Goal: Information Seeking & Learning: Learn about a topic

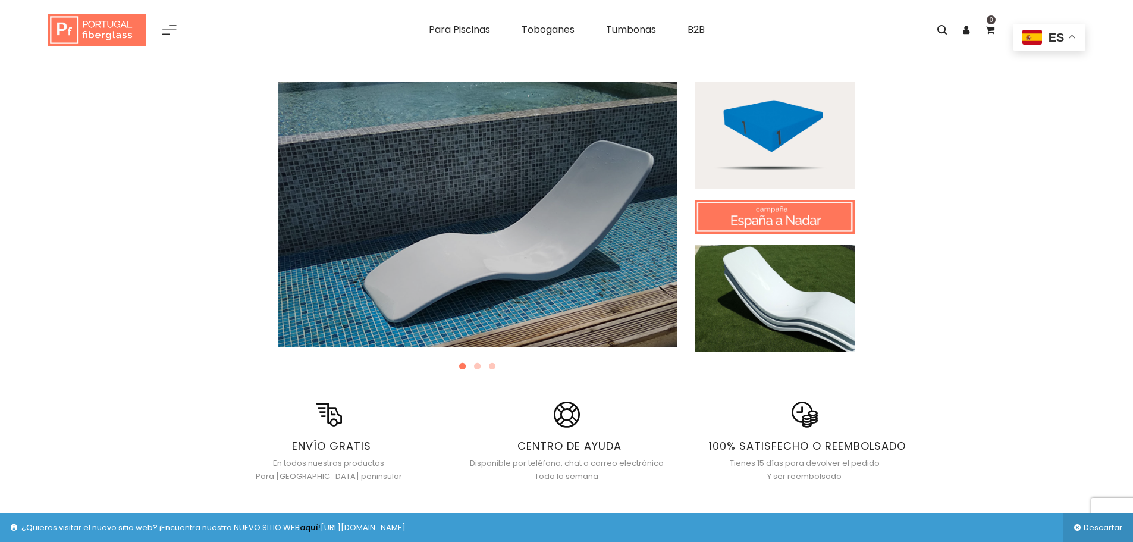
drag, startPoint x: 540, startPoint y: 281, endPoint x: 319, endPoint y: 276, distance: 221.3
click at [319, 277] on link at bounding box center [477, 214] width 398 height 266
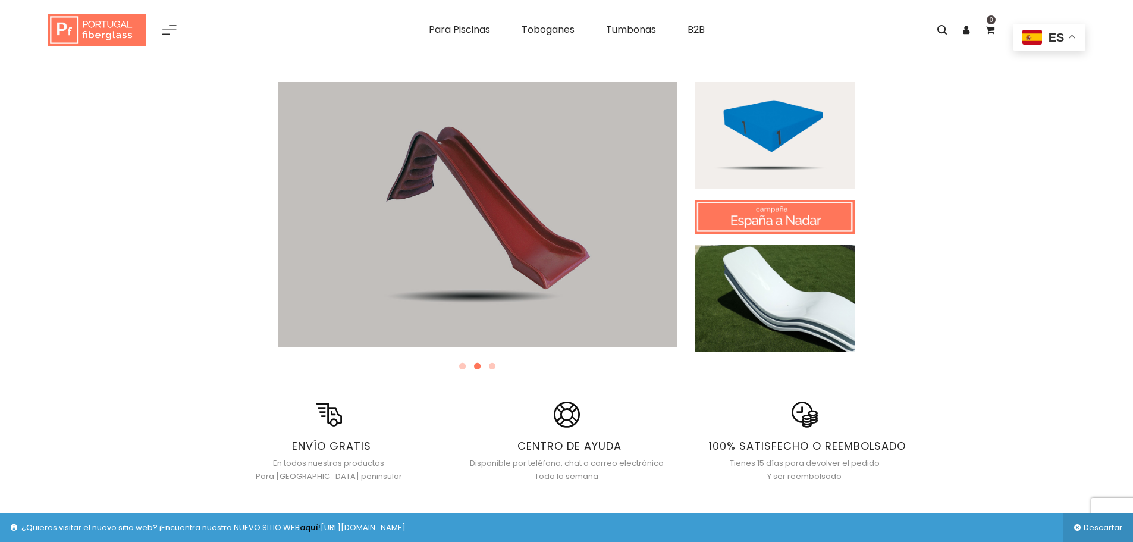
drag, startPoint x: 636, startPoint y: 267, endPoint x: 411, endPoint y: 259, distance: 224.9
click at [491, 260] on link at bounding box center [477, 214] width 398 height 266
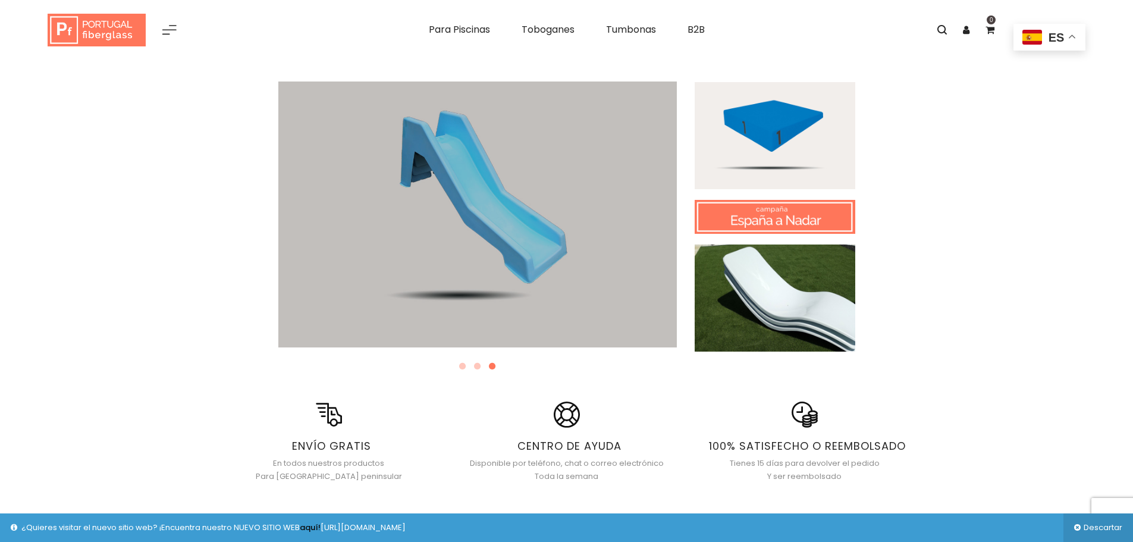
click at [608, 258] on link at bounding box center [477, 214] width 398 height 266
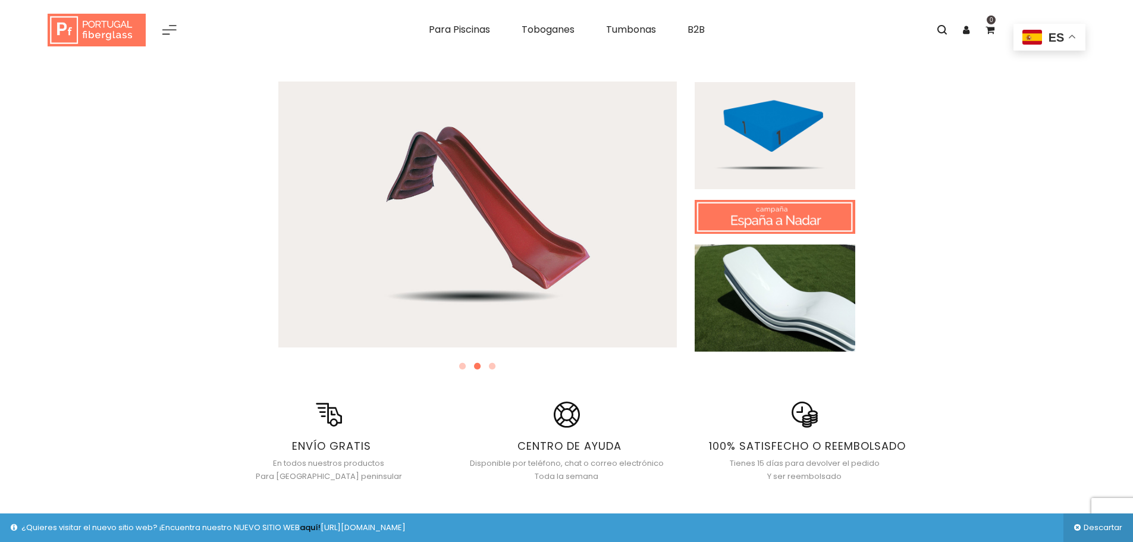
drag, startPoint x: 501, startPoint y: 262, endPoint x: 862, endPoint y: 260, distance: 360.4
click at [600, 258] on link at bounding box center [477, 214] width 398 height 266
drag, startPoint x: 409, startPoint y: 237, endPoint x: 742, endPoint y: 228, distance: 333.2
click at [617, 236] on link at bounding box center [477, 214] width 398 height 266
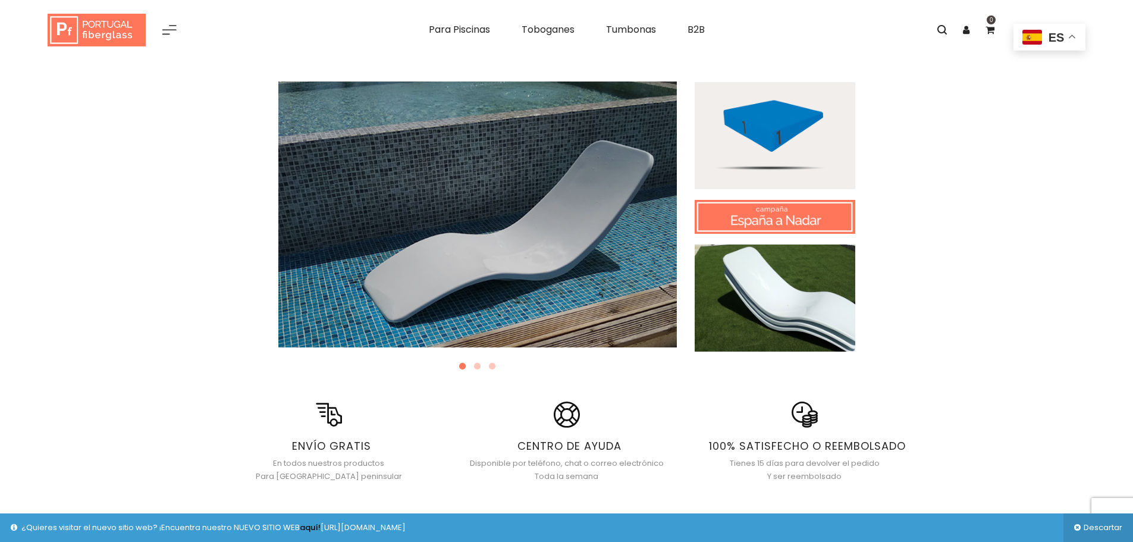
click at [472, 296] on link at bounding box center [477, 214] width 398 height 266
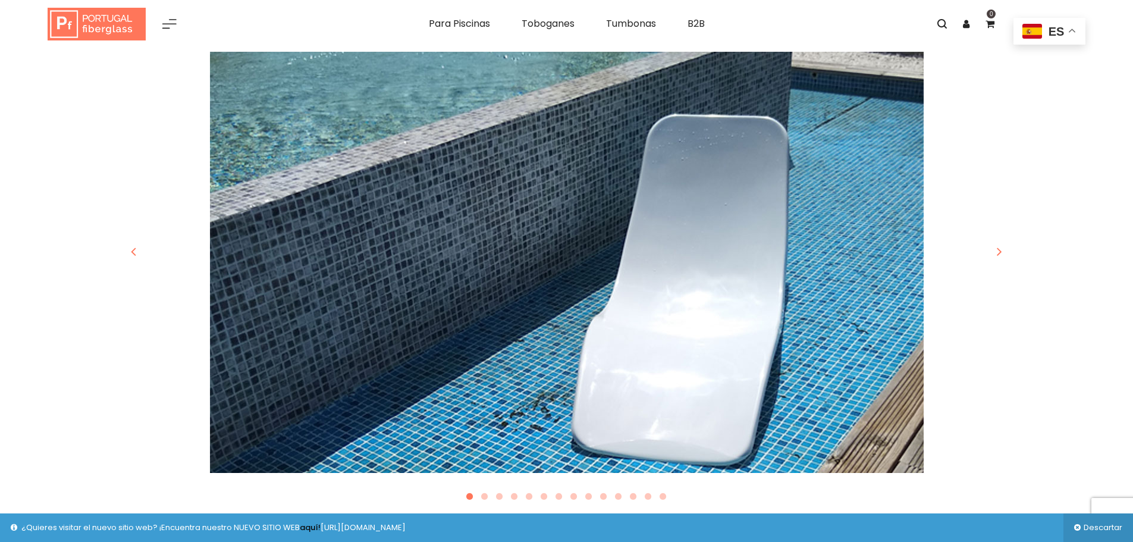
scroll to position [535, 0]
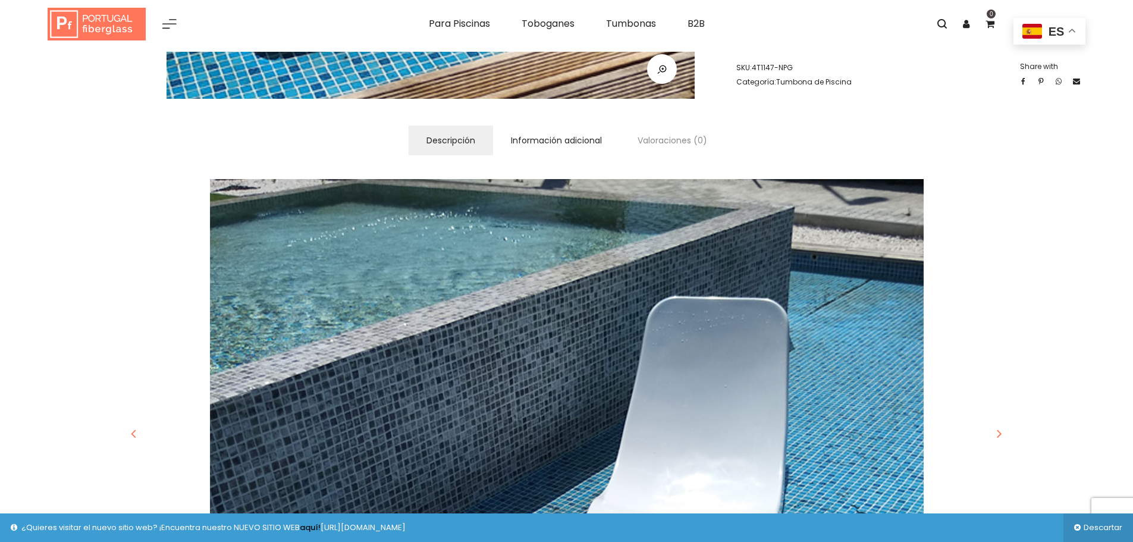
click at [554, 138] on link "Información adicional" at bounding box center [556, 140] width 127 height 30
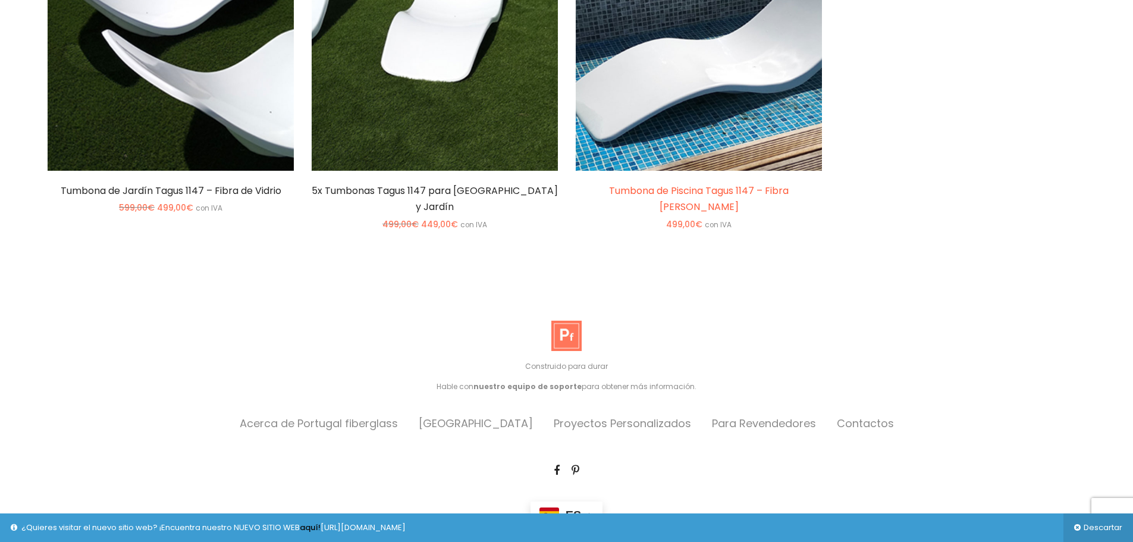
scroll to position [1044, 0]
